Goal: Task Accomplishment & Management: Manage account settings

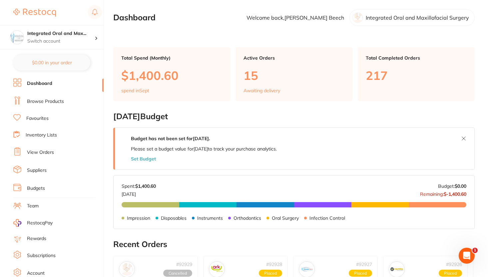
click at [51, 149] on link "View Orders" at bounding box center [40, 152] width 27 height 7
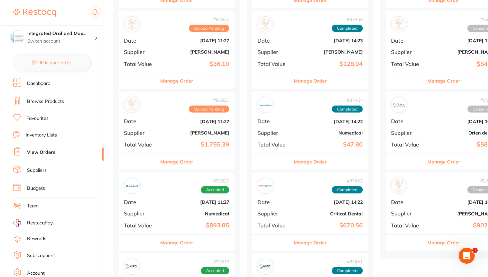
scroll to position [728, 0]
click at [171, 79] on button "Manage Order" at bounding box center [176, 81] width 33 height 16
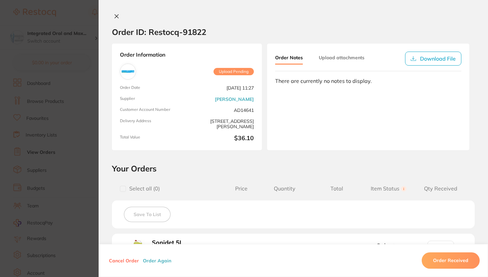
click at [114, 19] on button at bounding box center [116, 16] width 9 height 7
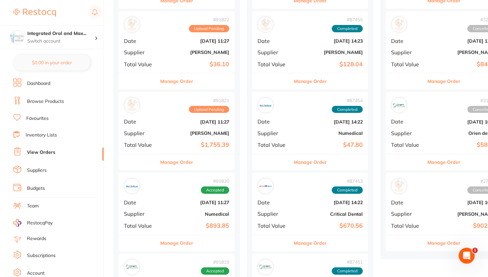
click at [174, 133] on b "[PERSON_NAME]" at bounding box center [196, 133] width 67 height 5
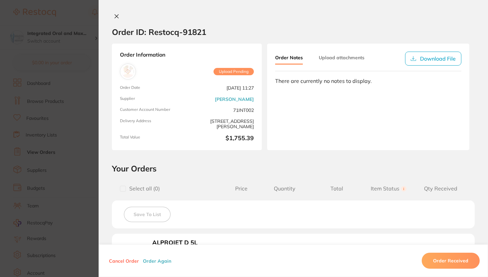
click at [116, 15] on icon at bounding box center [116, 16] width 5 height 5
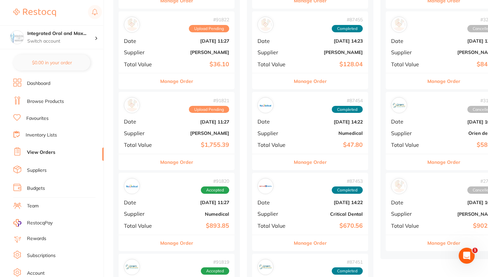
click at [184, 206] on div "# 91820 Accepted Date [DATE] 11:27 Supplier Numedical Total Value $893.85" at bounding box center [177, 204] width 116 height 62
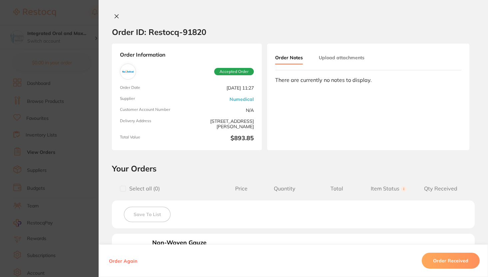
click at [116, 15] on icon at bounding box center [117, 17] width 4 height 4
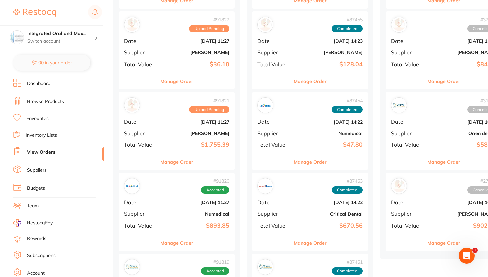
click at [186, 127] on div "# 91821 Upload Pending Date [DATE] 11:27 Supplier [PERSON_NAME] Total Value $1,…" at bounding box center [177, 123] width 116 height 62
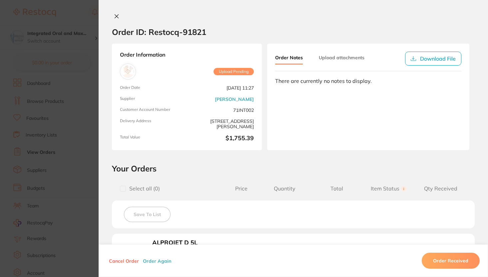
click at [117, 11] on div "Order ID: Restocq- 91821 Order Information Upload Pending Order Date [DATE] 11:…" at bounding box center [293, 138] width 389 height 277
click at [116, 15] on icon at bounding box center [117, 17] width 4 height 4
